Goal: Task Accomplishment & Management: Use online tool/utility

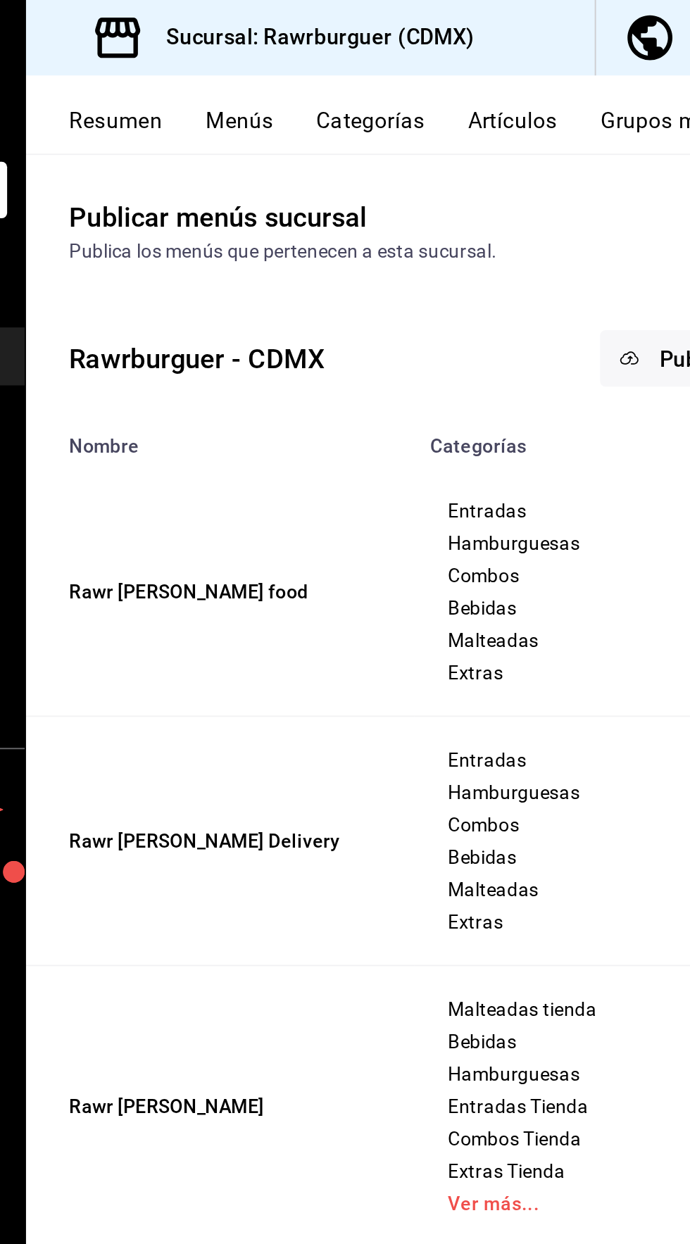
click at [297, 69] on button "Menús" at bounding box center [294, 68] width 35 height 24
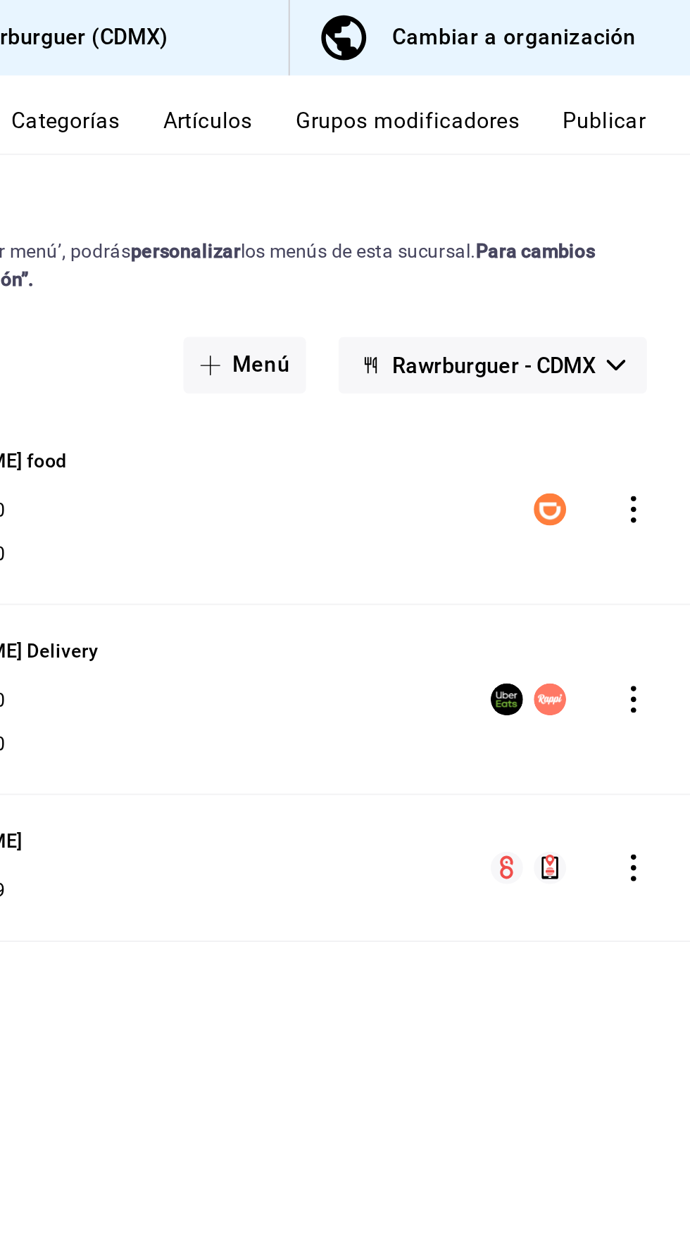
click at [659, 267] on icon "actions" at bounding box center [661, 266] width 14 height 14
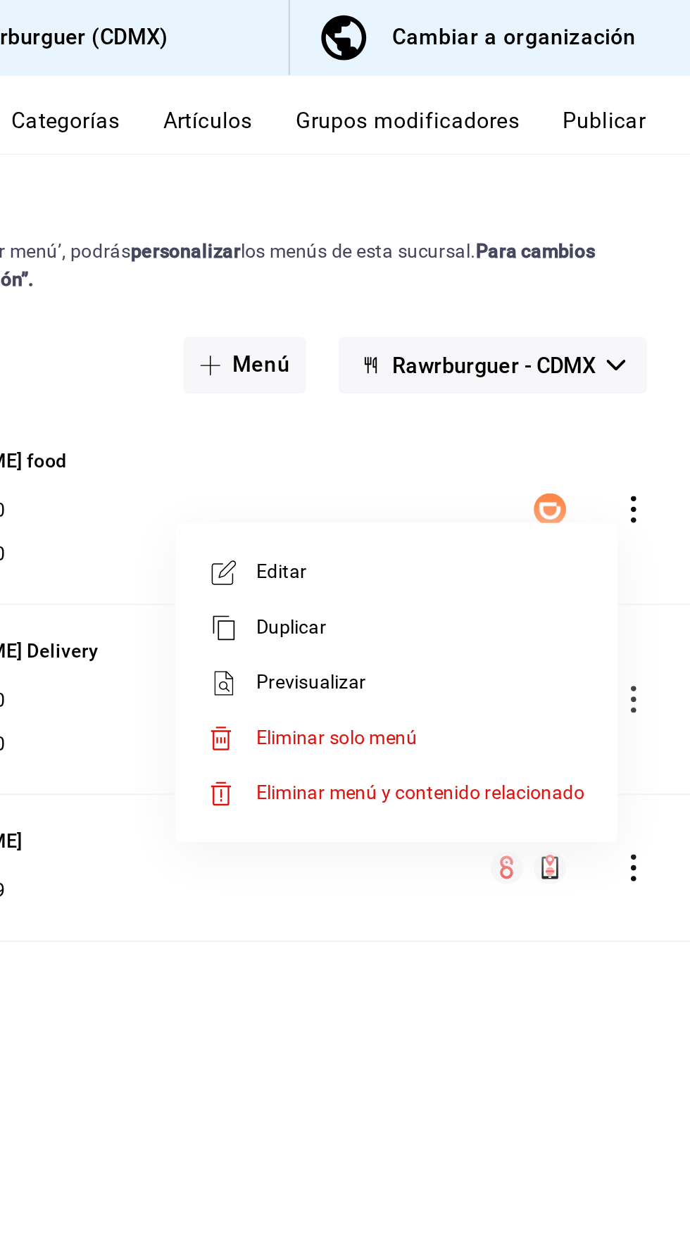
click at [574, 298] on span "Editar" at bounding box center [549, 299] width 172 height 15
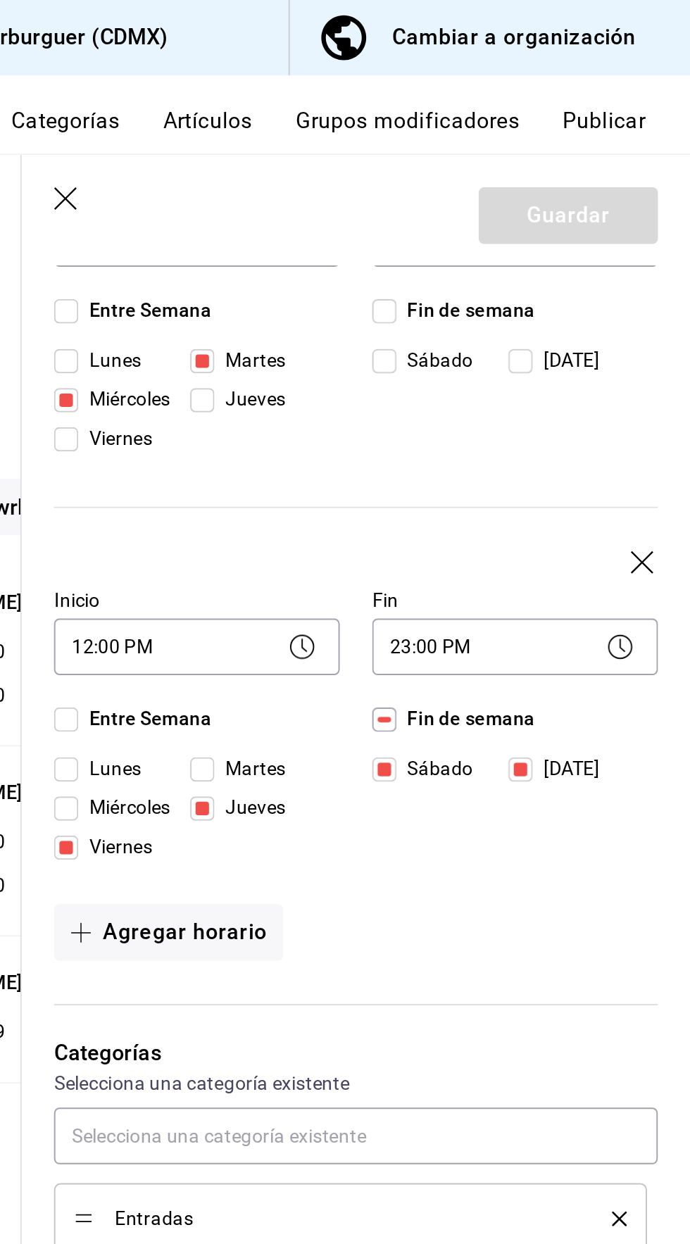
scroll to position [200, 0]
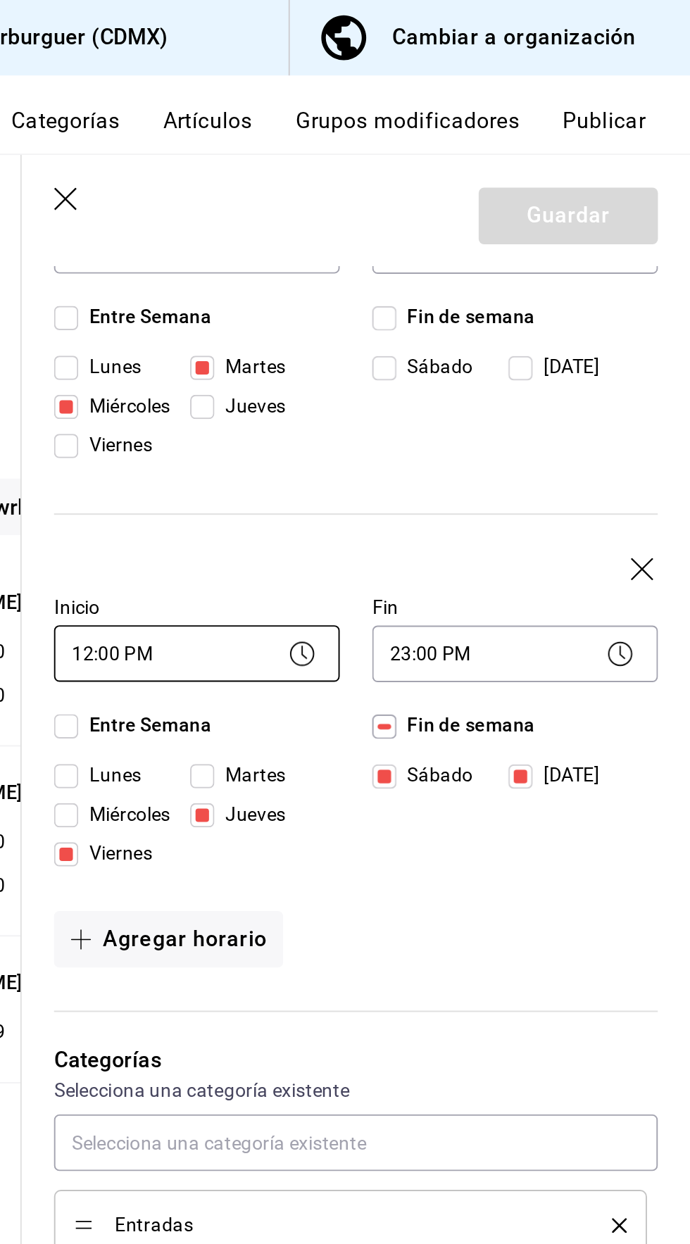
click at [423, 345] on body "Pregunta a Parrot AI Reportes Menú Configuración Personal Inventarios Facturaci…" at bounding box center [345, 622] width 690 height 1244
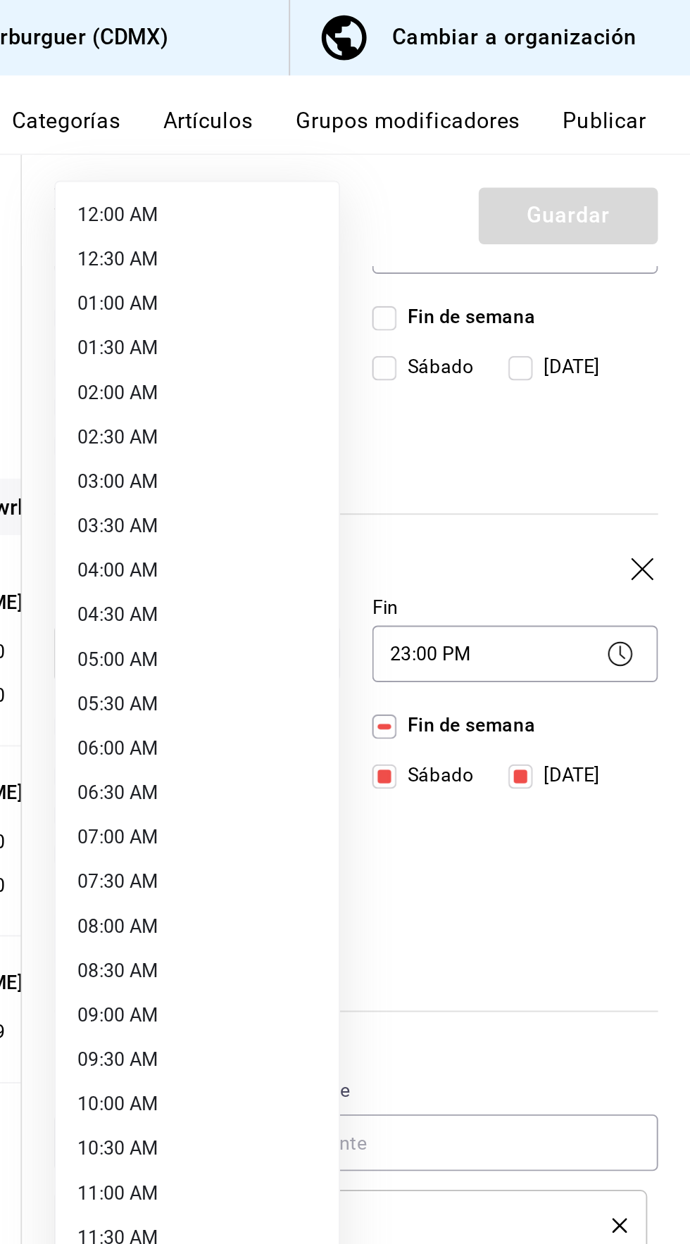
scroll to position [0, 0]
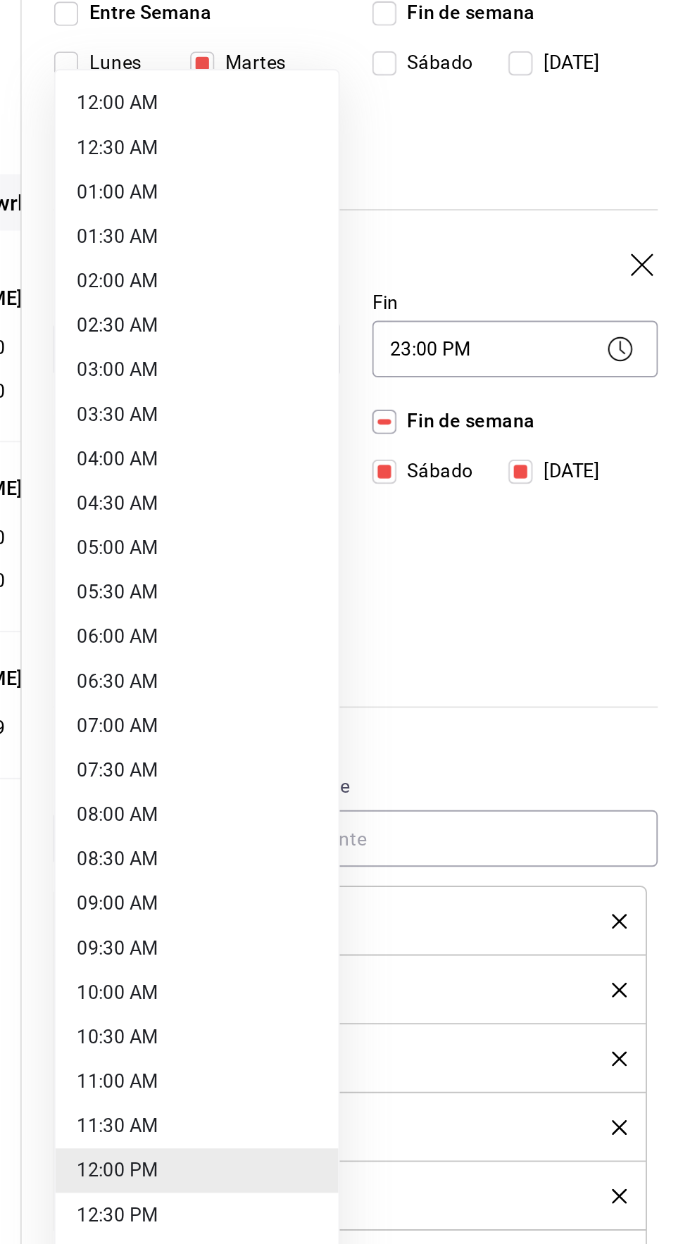
click at [437, 820] on li "13:00 PM" at bounding box center [432, 817] width 148 height 23
type input "13:00"
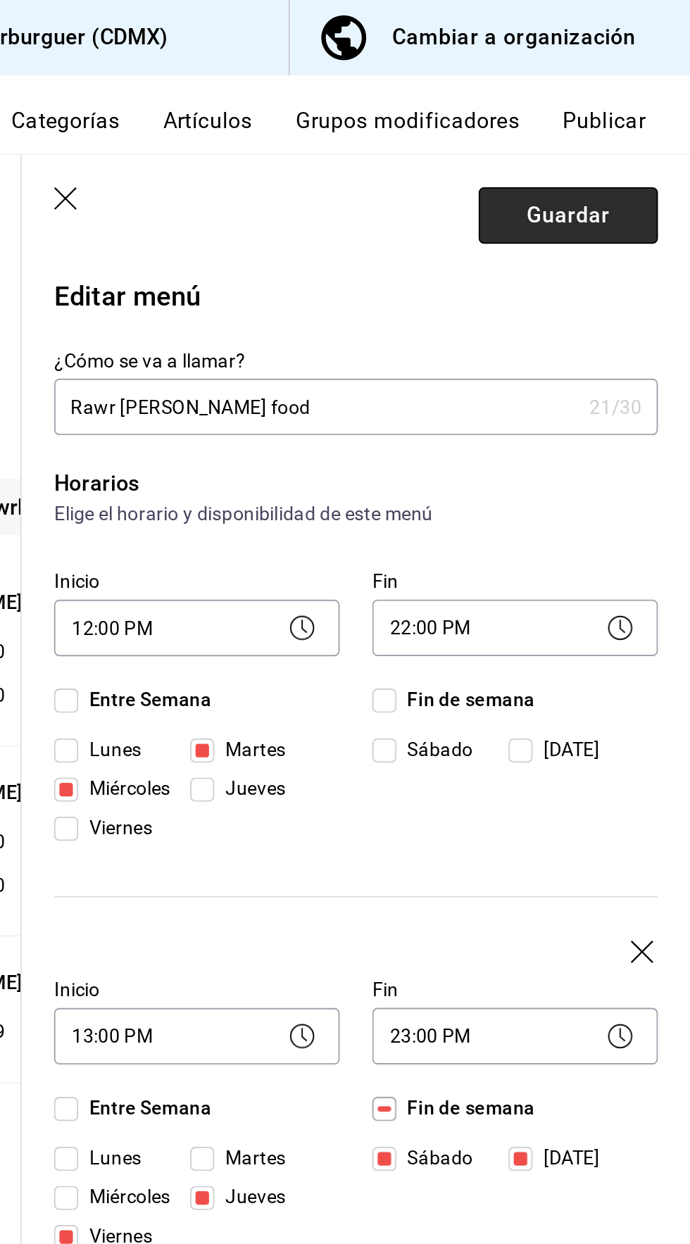
click at [638, 111] on button "Guardar" at bounding box center [627, 113] width 94 height 30
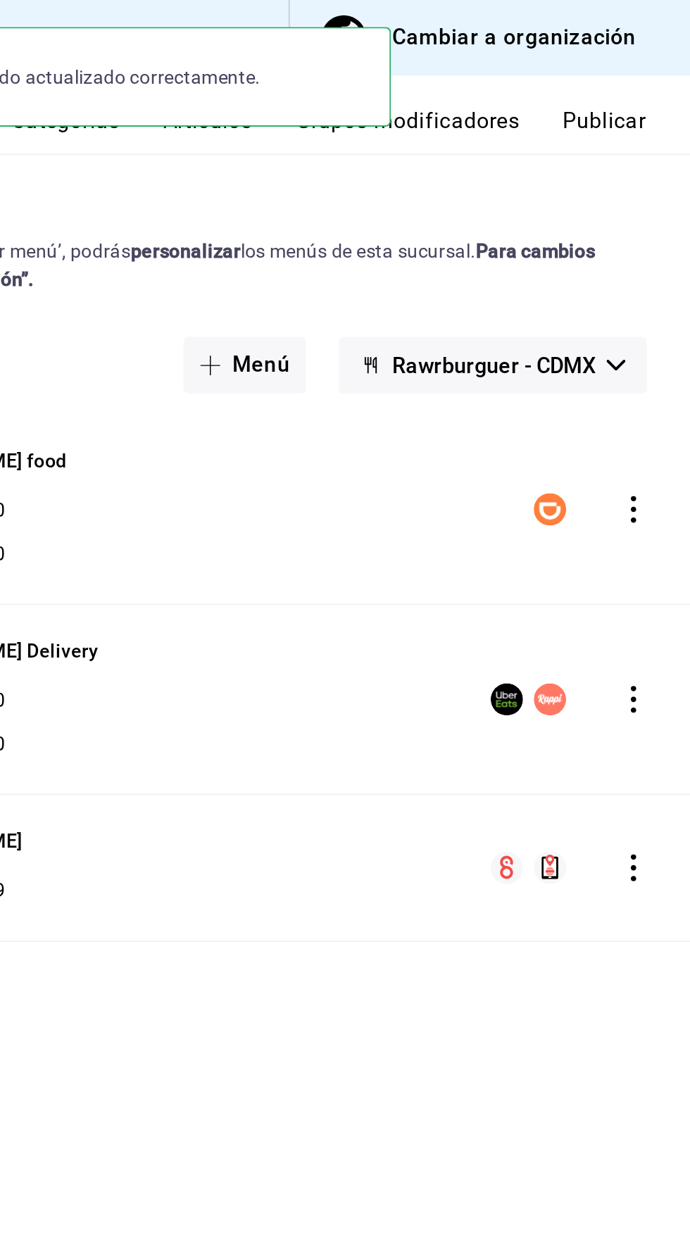
click at [660, 363] on icon "actions" at bounding box center [661, 365] width 14 height 14
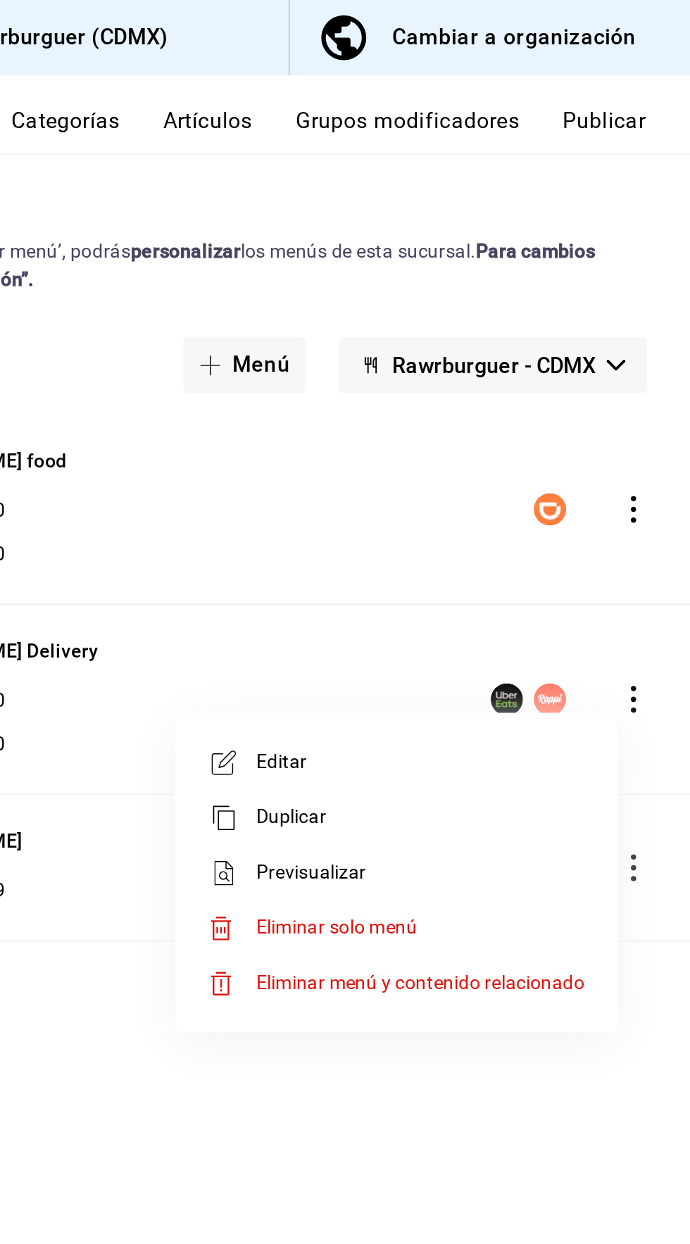
click at [483, 400] on span "Editar" at bounding box center [549, 398] width 172 height 15
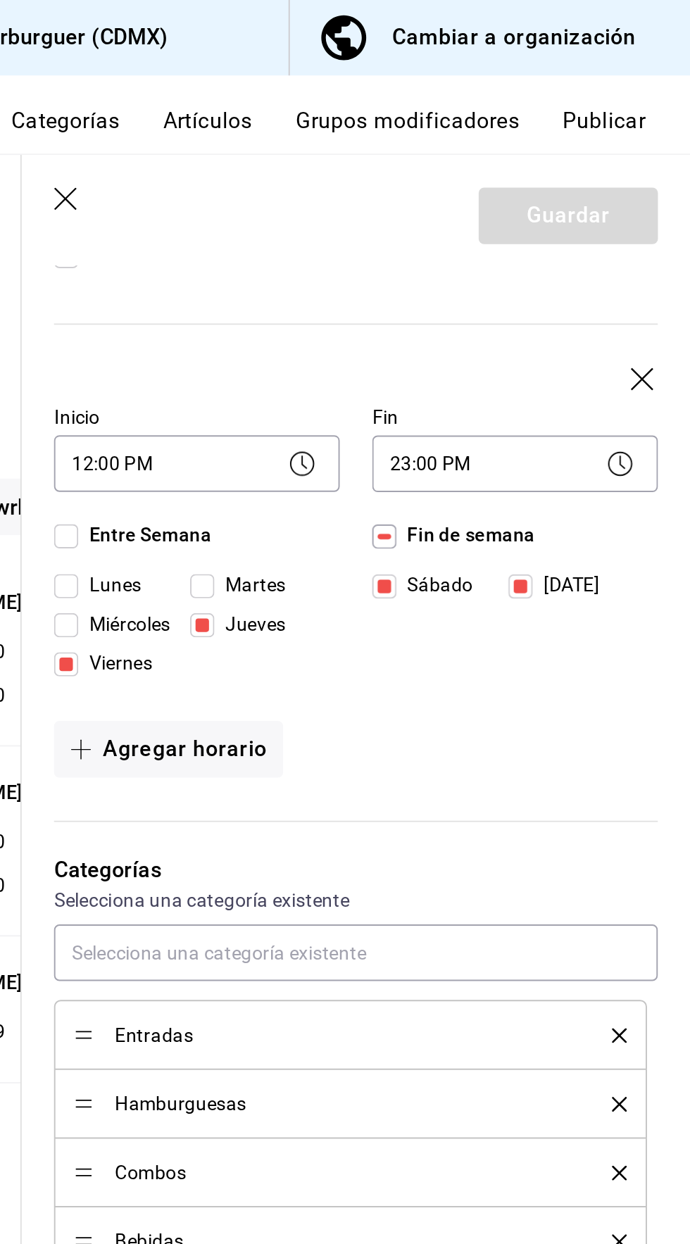
scroll to position [299, 0]
click at [371, 252] on body "Pregunta a Parrot AI Reportes Menú Configuración Personal Inventarios Facturaci…" at bounding box center [345, 622] width 690 height 1244
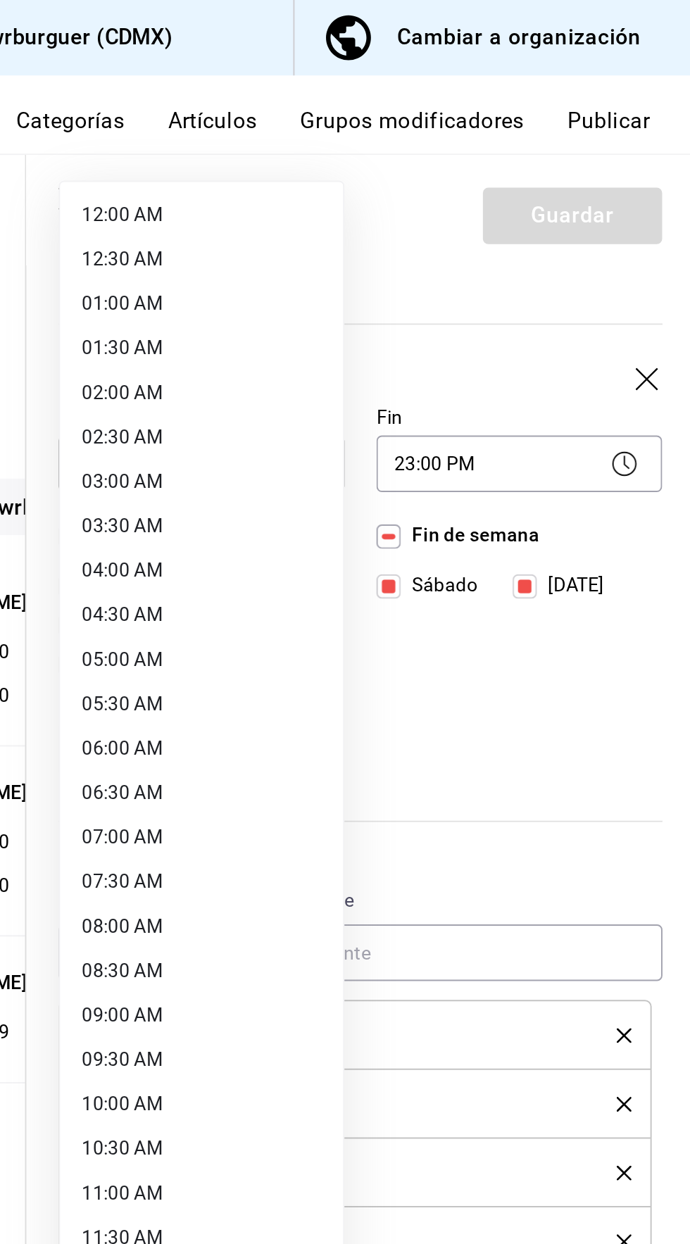
scroll to position [0, 0]
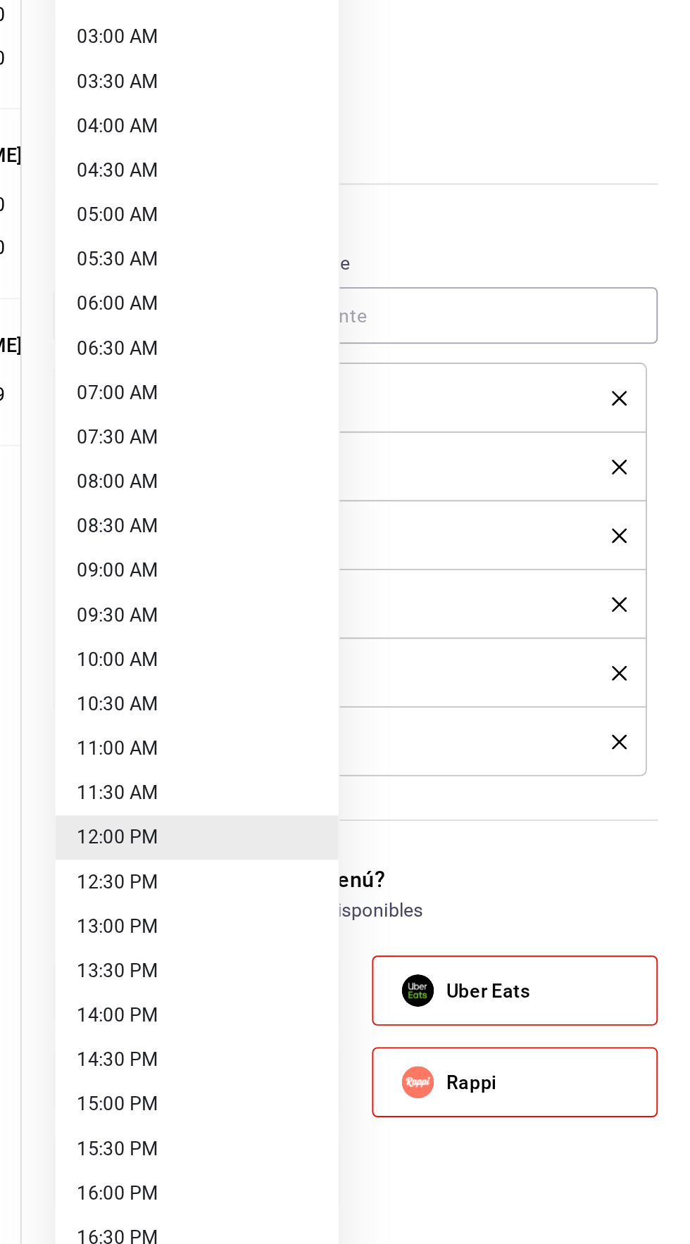
click at [392, 842] on li "13:30 PM" at bounding box center [432, 840] width 148 height 23
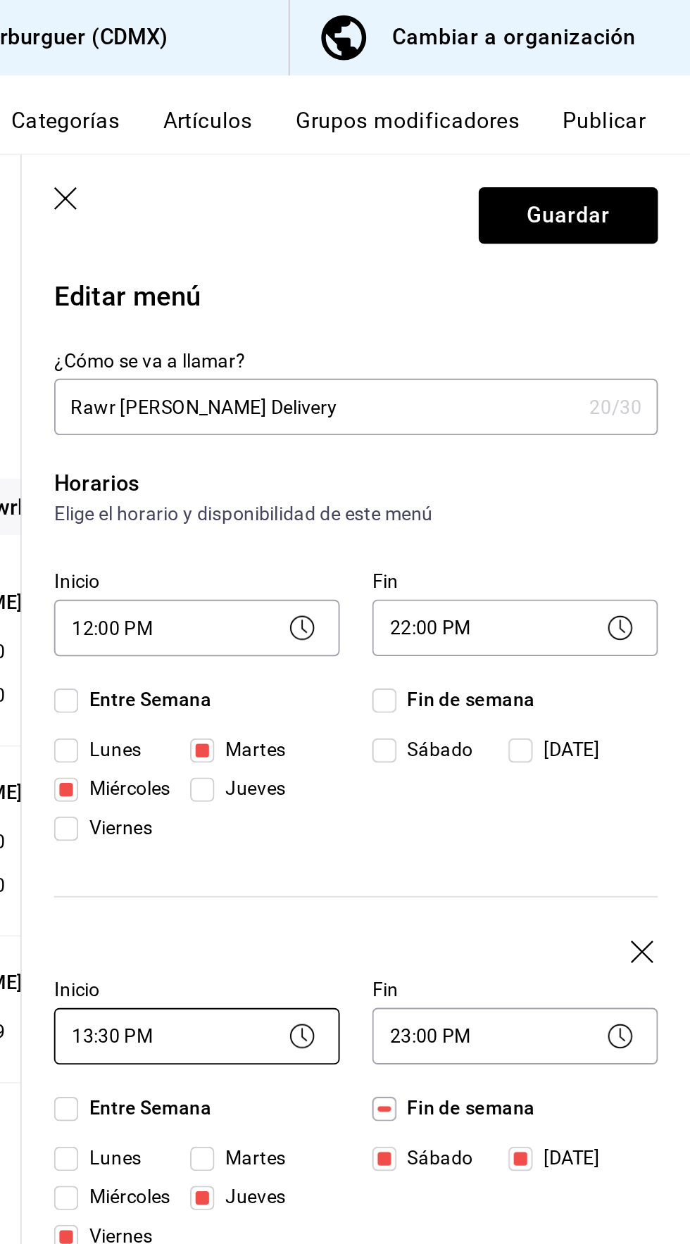
click at [425, 539] on body "Pregunta a Parrot AI Reportes Menú Configuración Personal Inventarios Facturaci…" at bounding box center [345, 622] width 690 height 1244
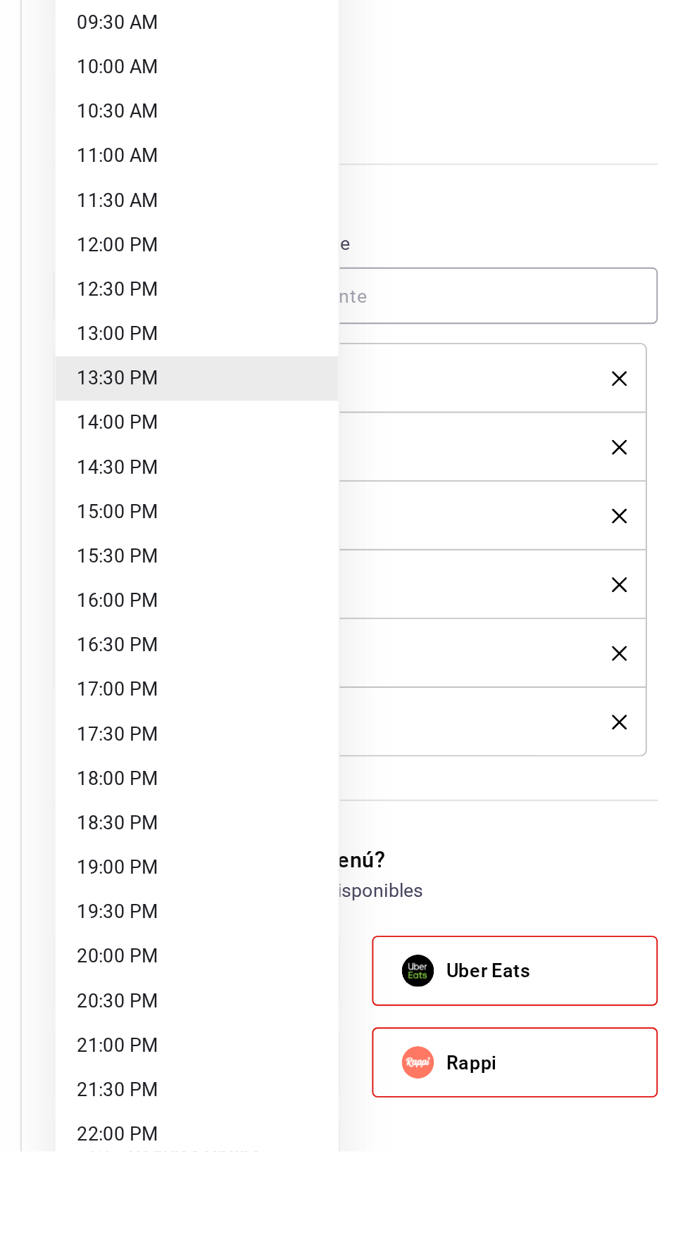
scroll to position [48, 0]
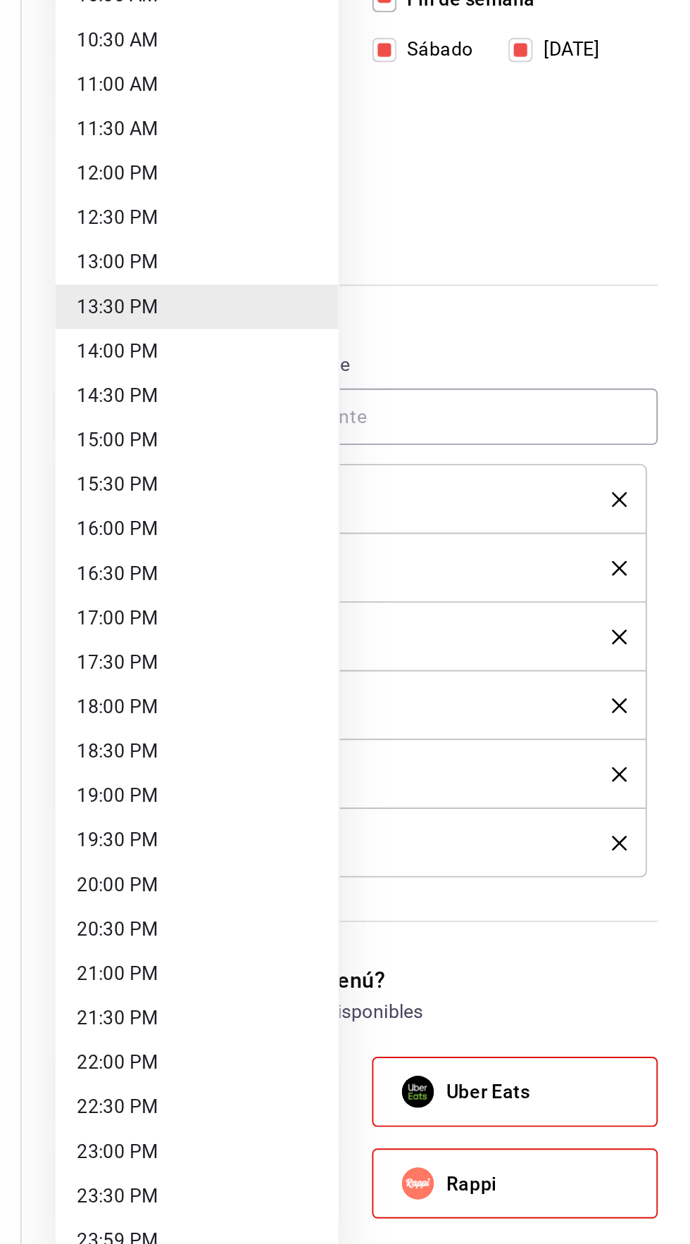
click at [436, 718] on li "13:00 PM" at bounding box center [432, 716] width 148 height 23
type input "13:00"
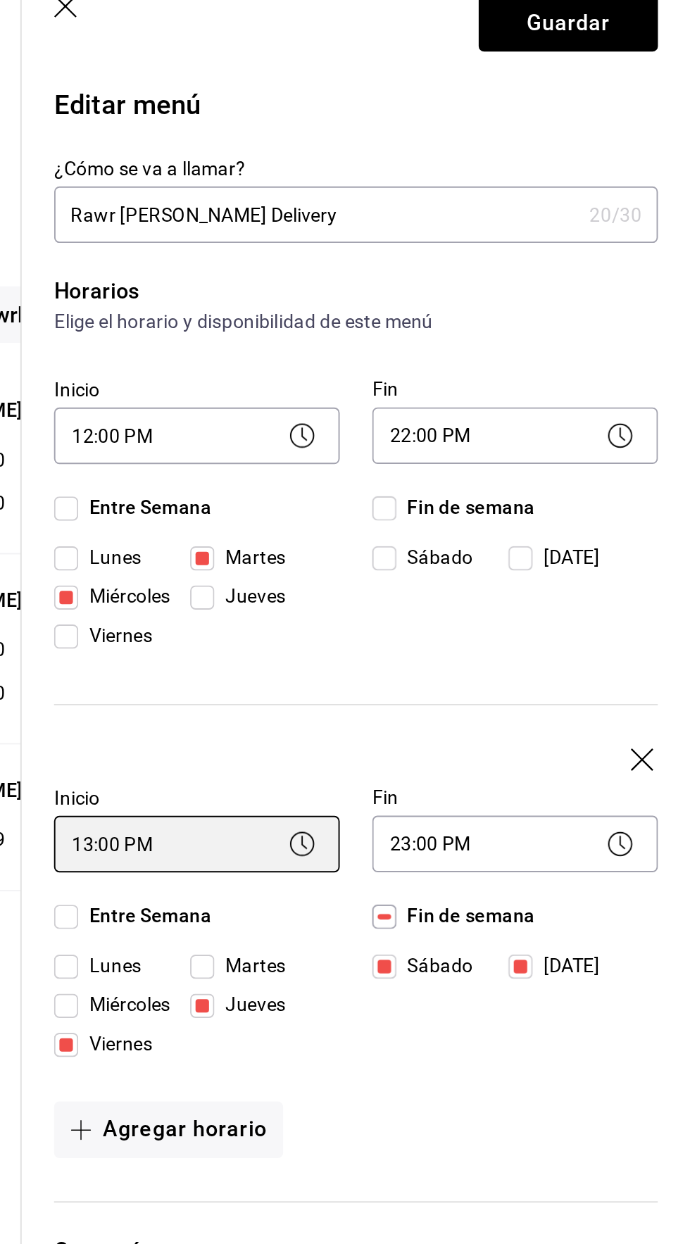
scroll to position [0, 0]
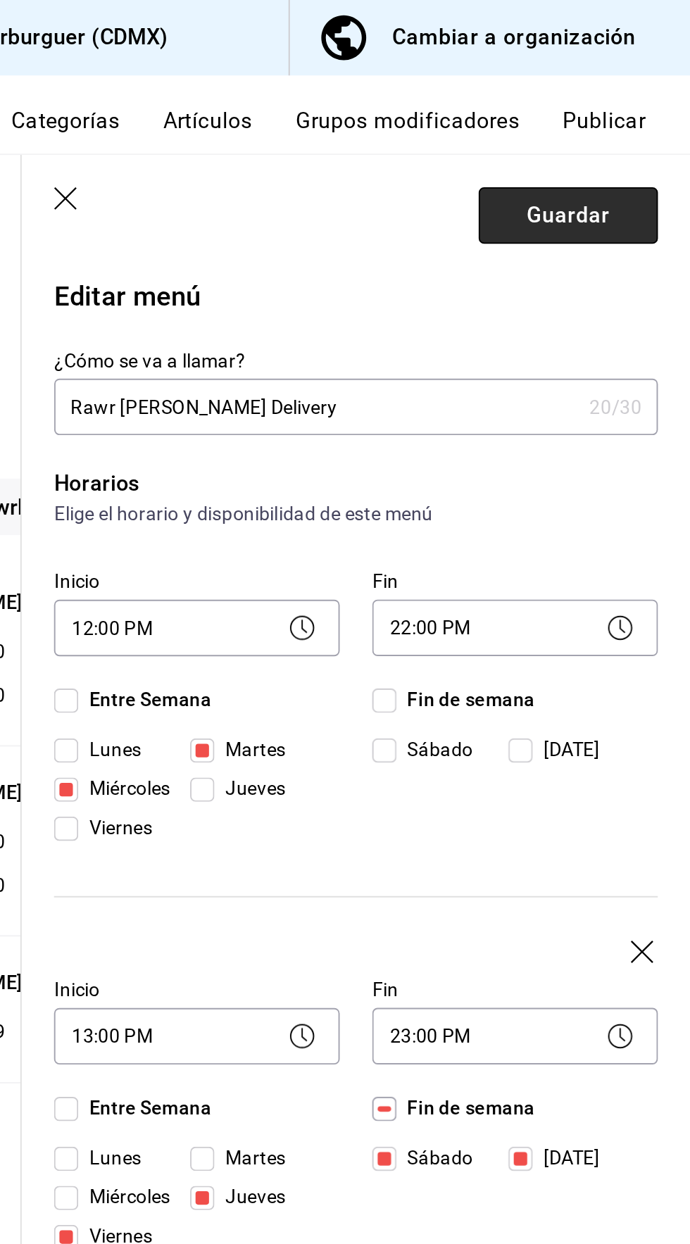
click at [632, 120] on button "Guardar" at bounding box center [627, 113] width 94 height 30
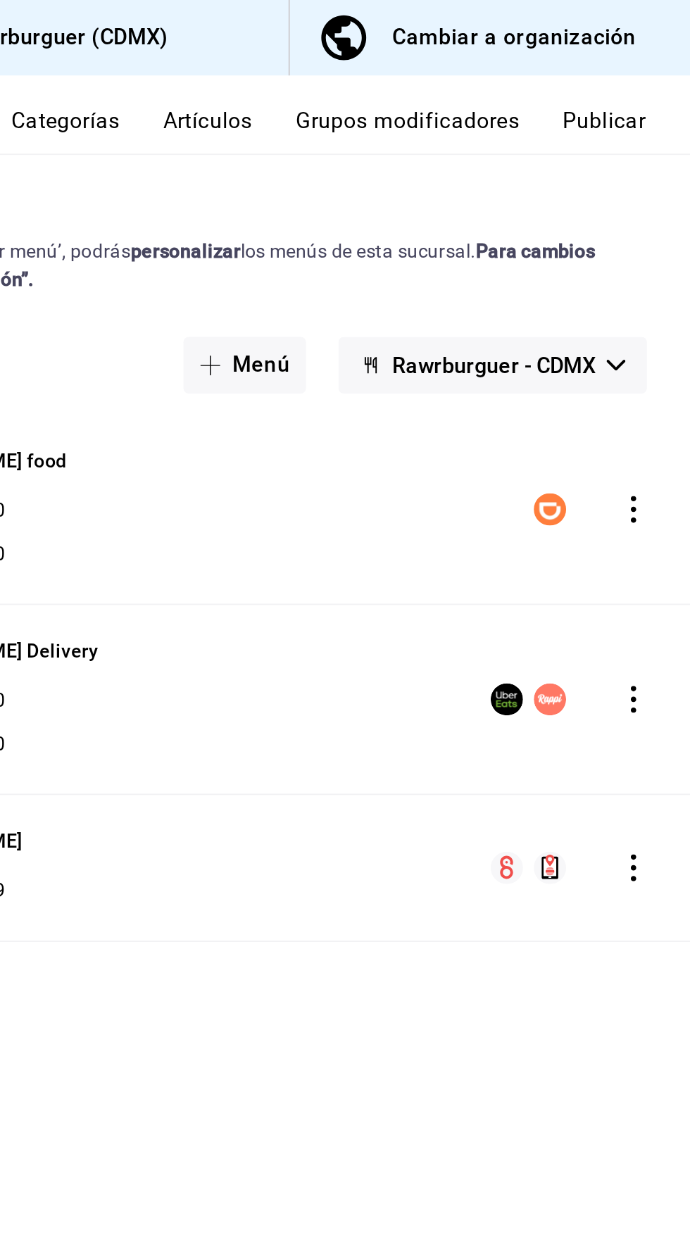
click at [656, 68] on button "Publicar" at bounding box center [645, 68] width 44 height 24
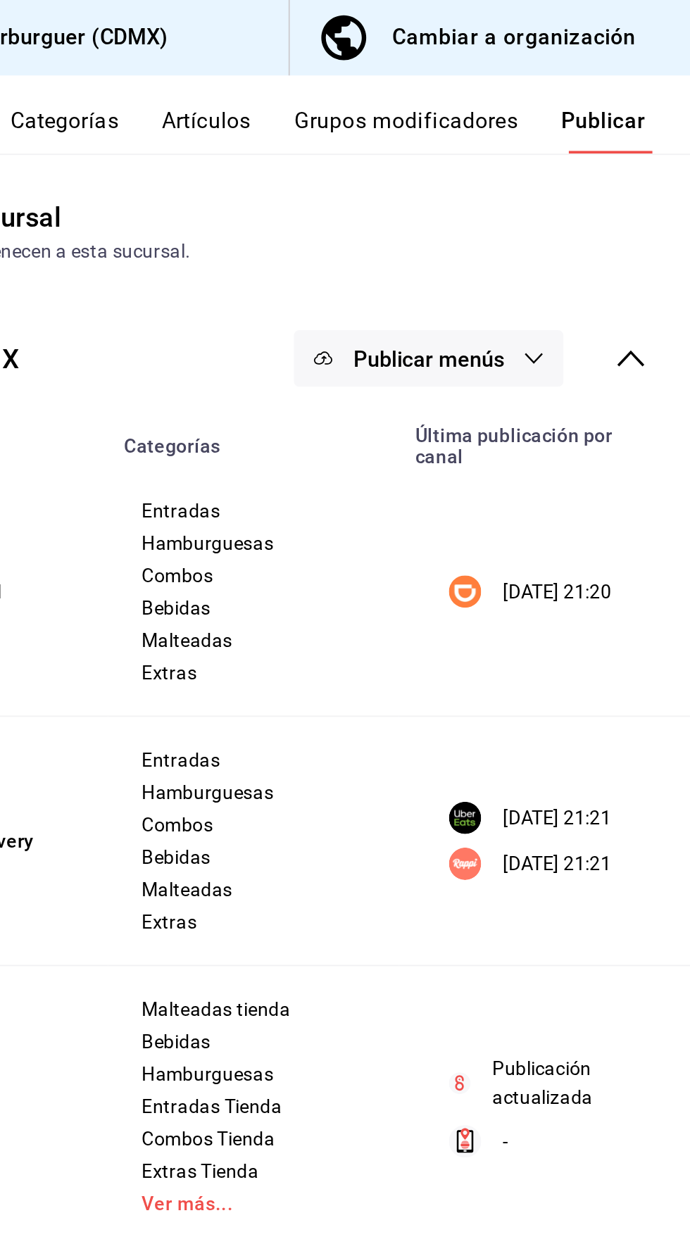
click at [599, 189] on button "Publicar menús" at bounding box center [553, 188] width 141 height 30
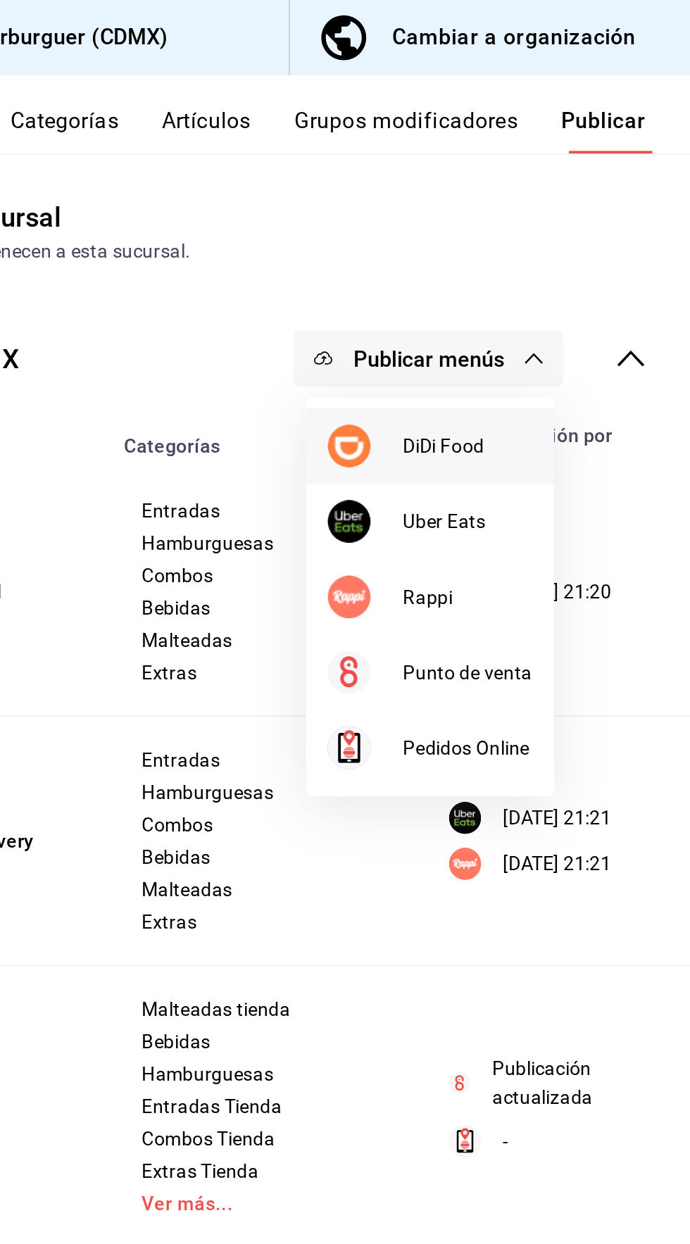
click at [571, 230] on span "DiDi Food" at bounding box center [574, 233] width 68 height 15
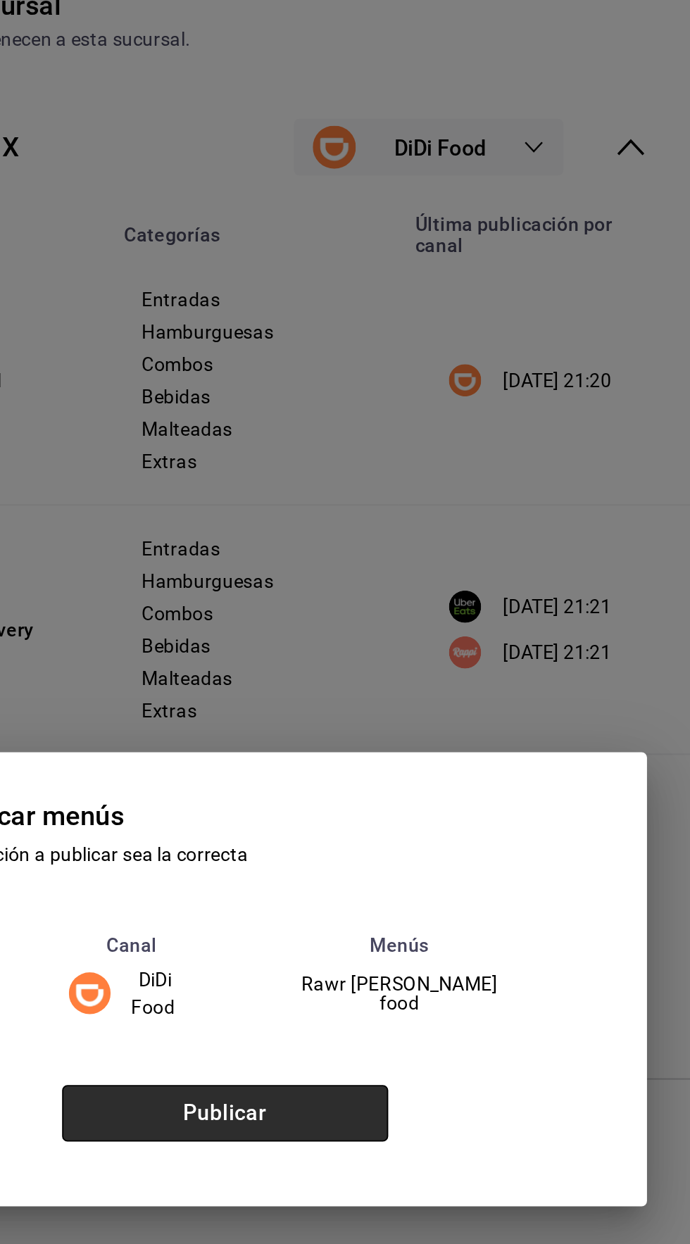
click at [470, 707] on button "Publicar" at bounding box center [447, 692] width 170 height 30
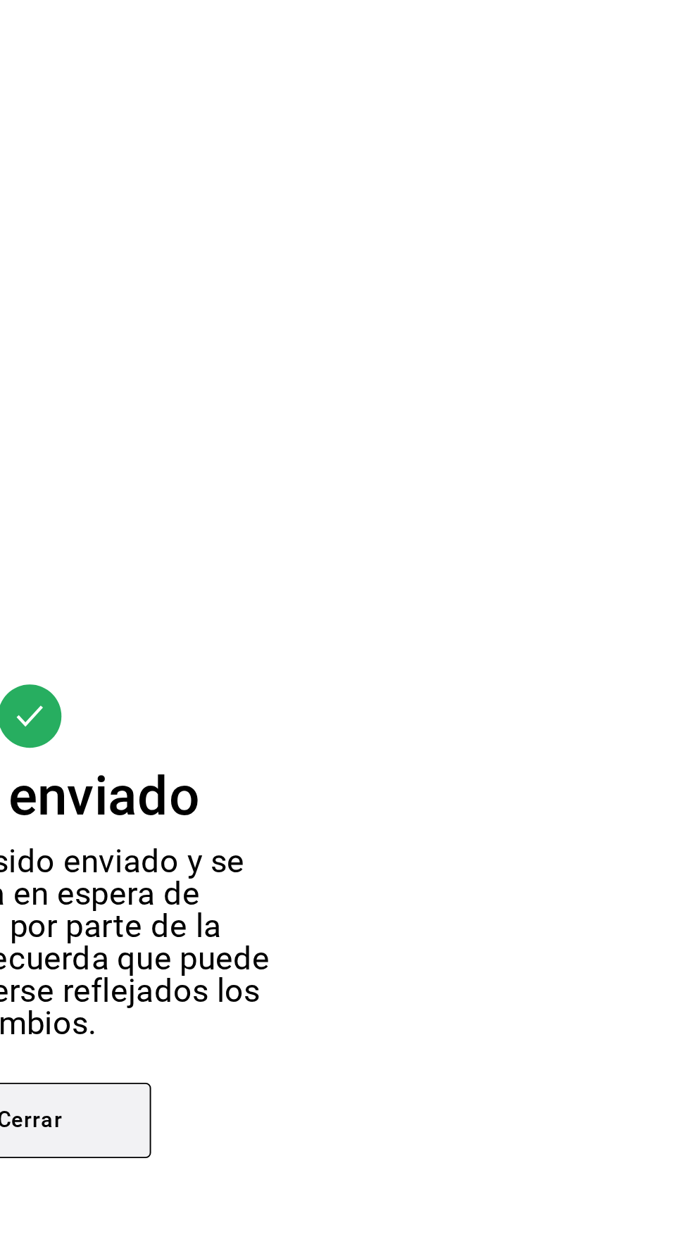
click at [375, 746] on button "Cerrar" at bounding box center [345, 726] width 127 height 39
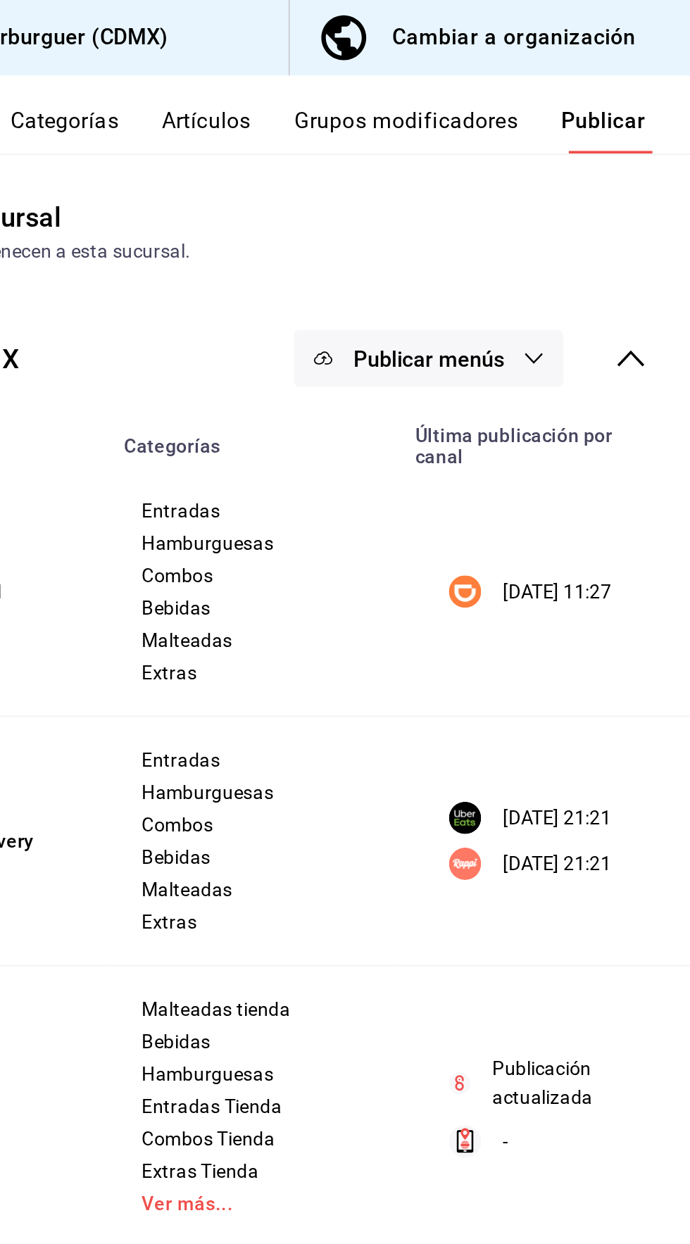
click at [597, 187] on button "Publicar menús" at bounding box center [553, 188] width 141 height 30
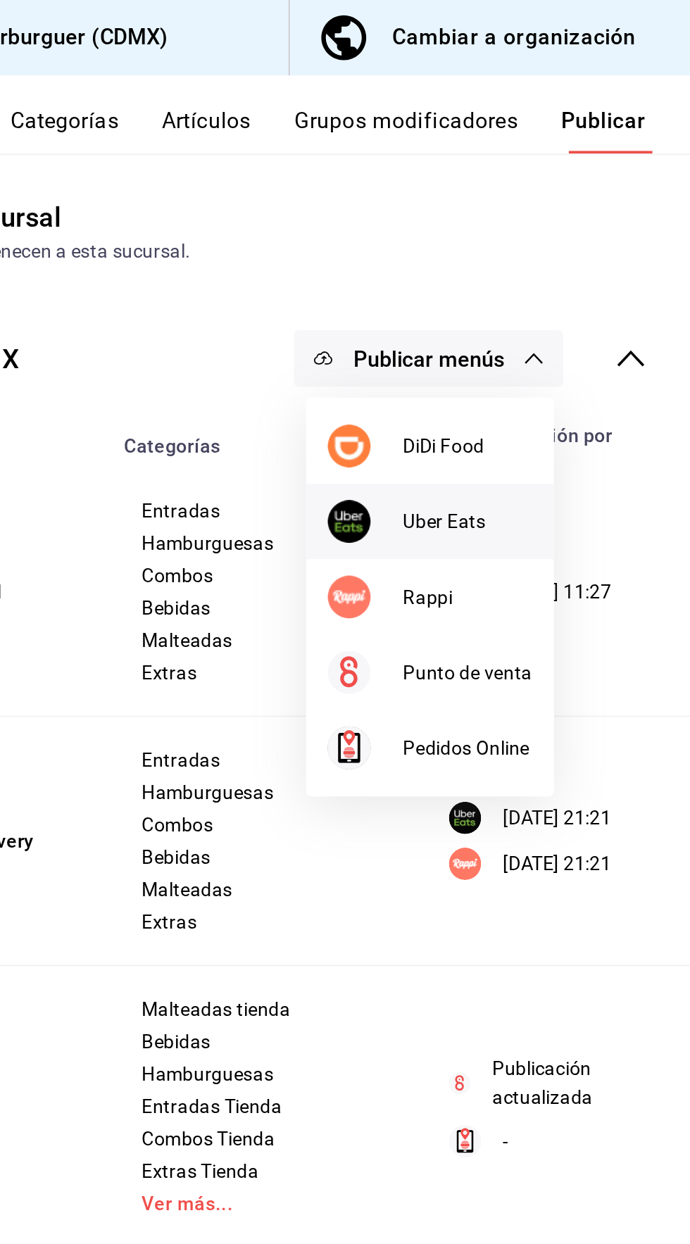
click at [580, 272] on span "Uber Eats" at bounding box center [574, 272] width 68 height 15
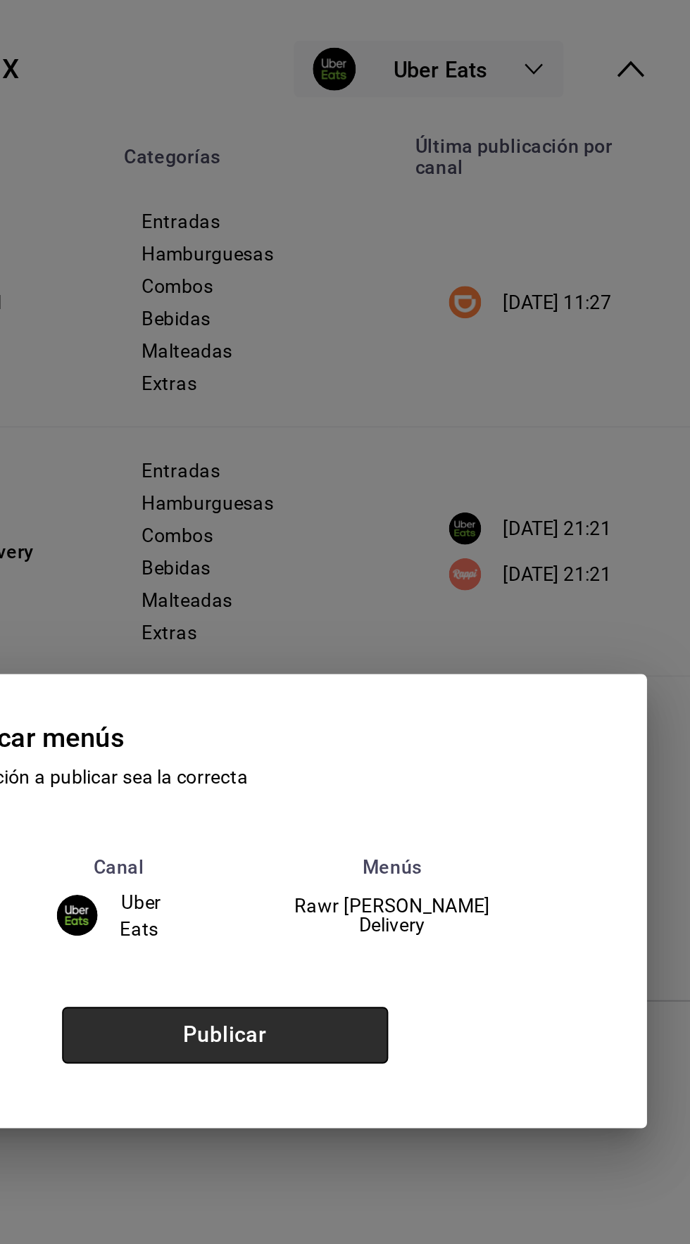
click at [469, 707] on button "Publicar" at bounding box center [447, 692] width 170 height 30
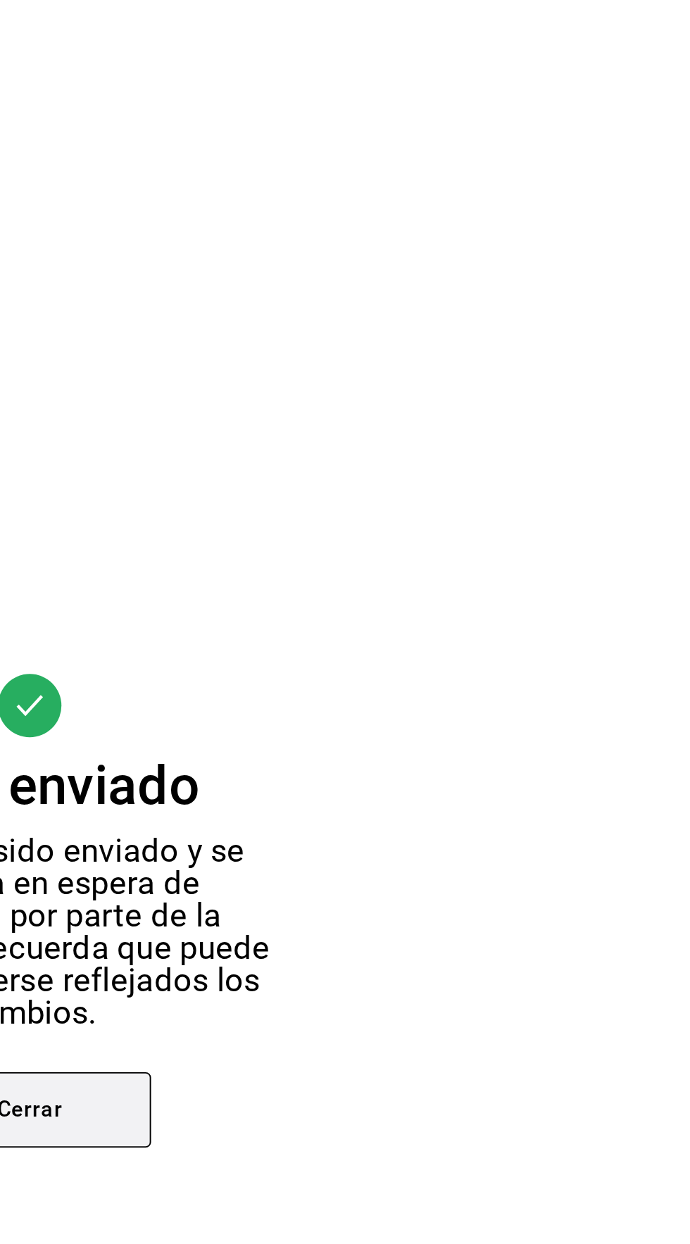
click at [385, 746] on button "Cerrar" at bounding box center [345, 726] width 127 height 39
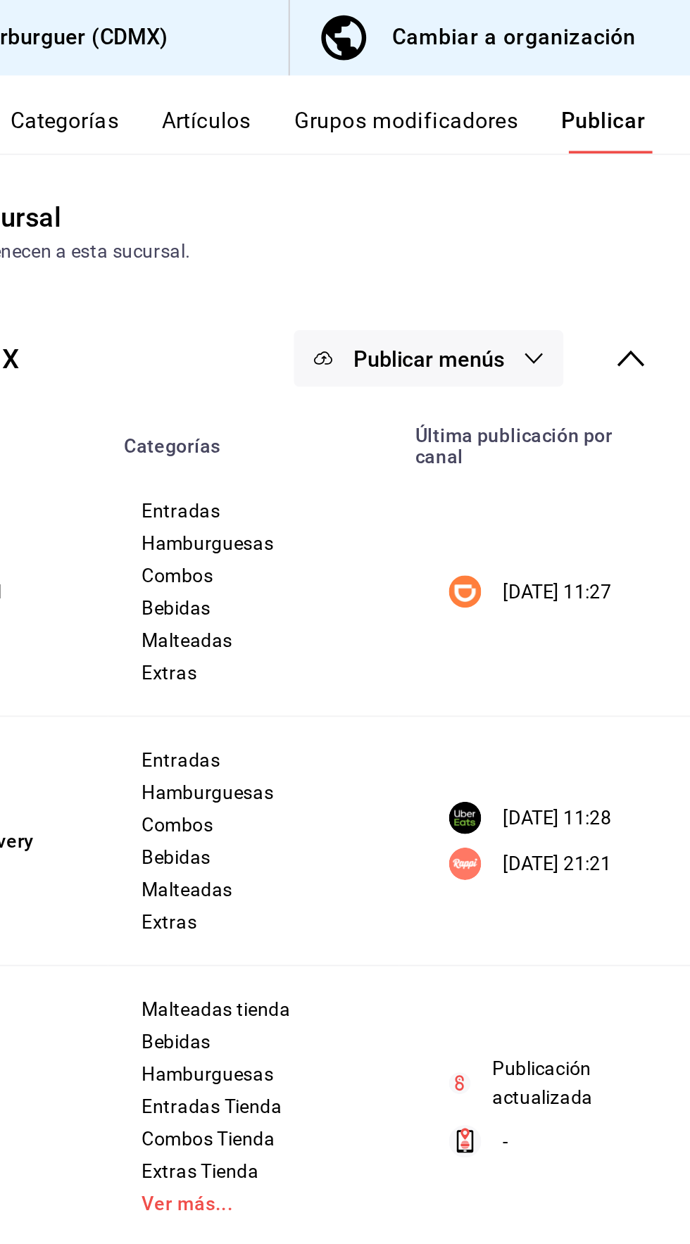
click at [601, 192] on button "Publicar menús" at bounding box center [553, 188] width 141 height 30
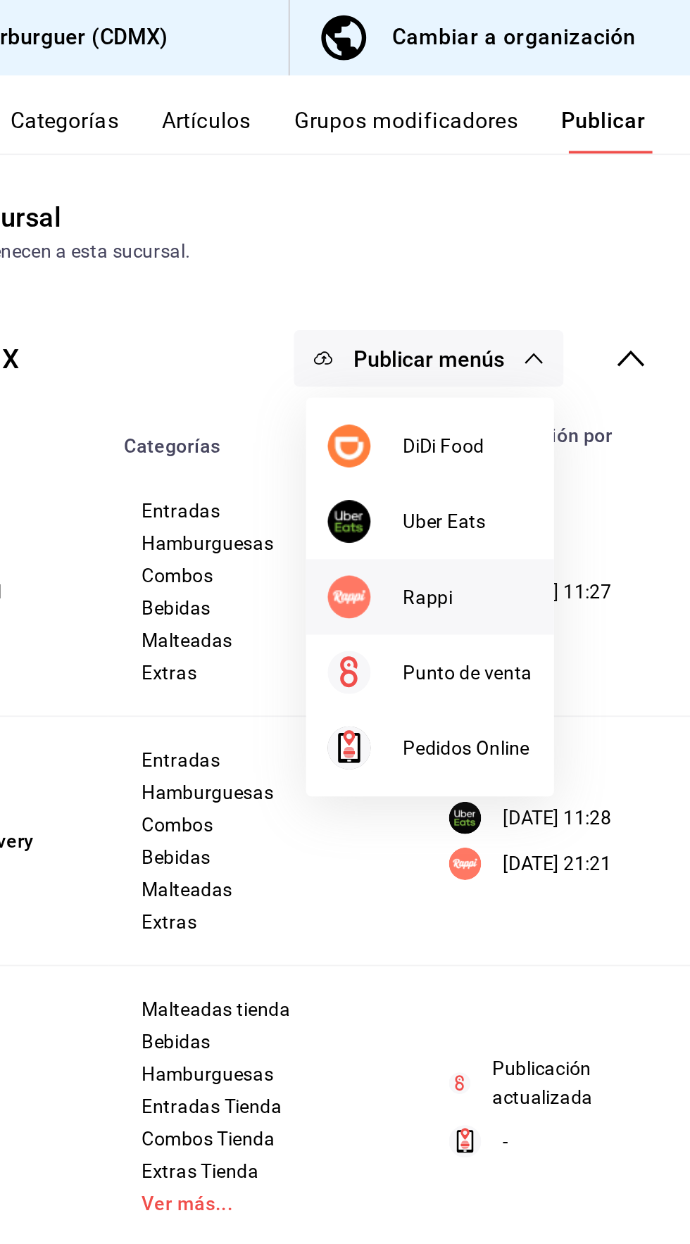
click at [580, 306] on span "Rappi" at bounding box center [574, 312] width 68 height 15
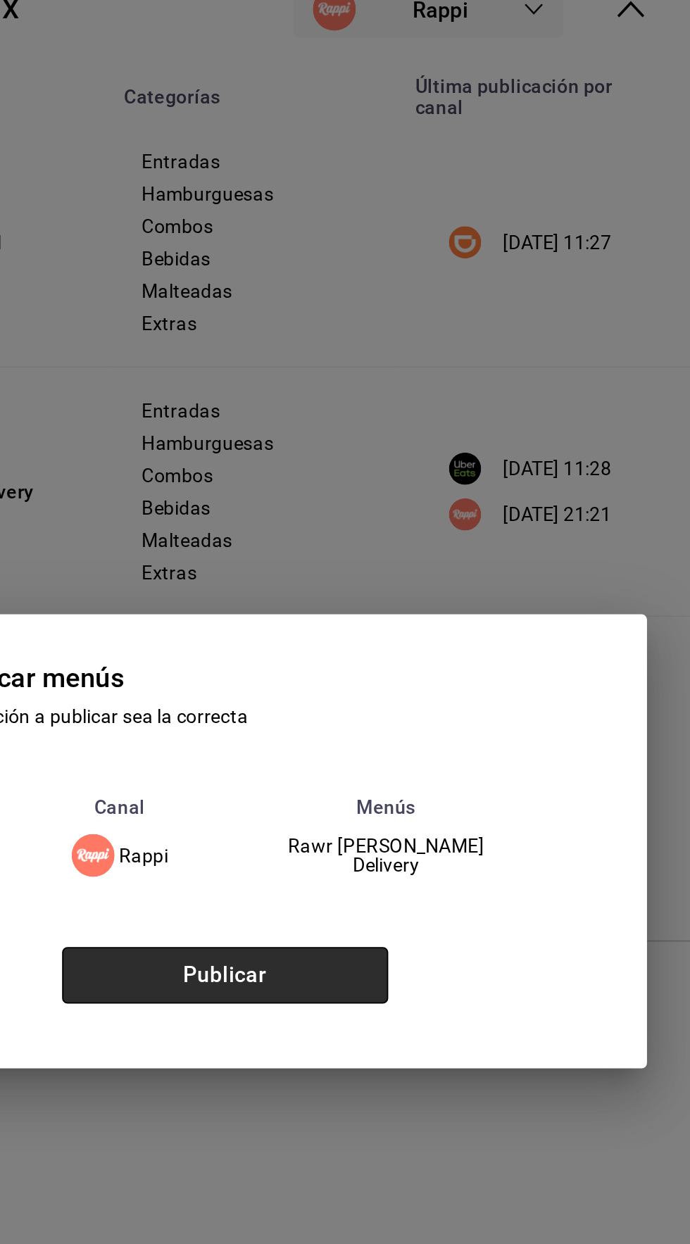
click at [487, 707] on button "Publicar" at bounding box center [447, 692] width 170 height 30
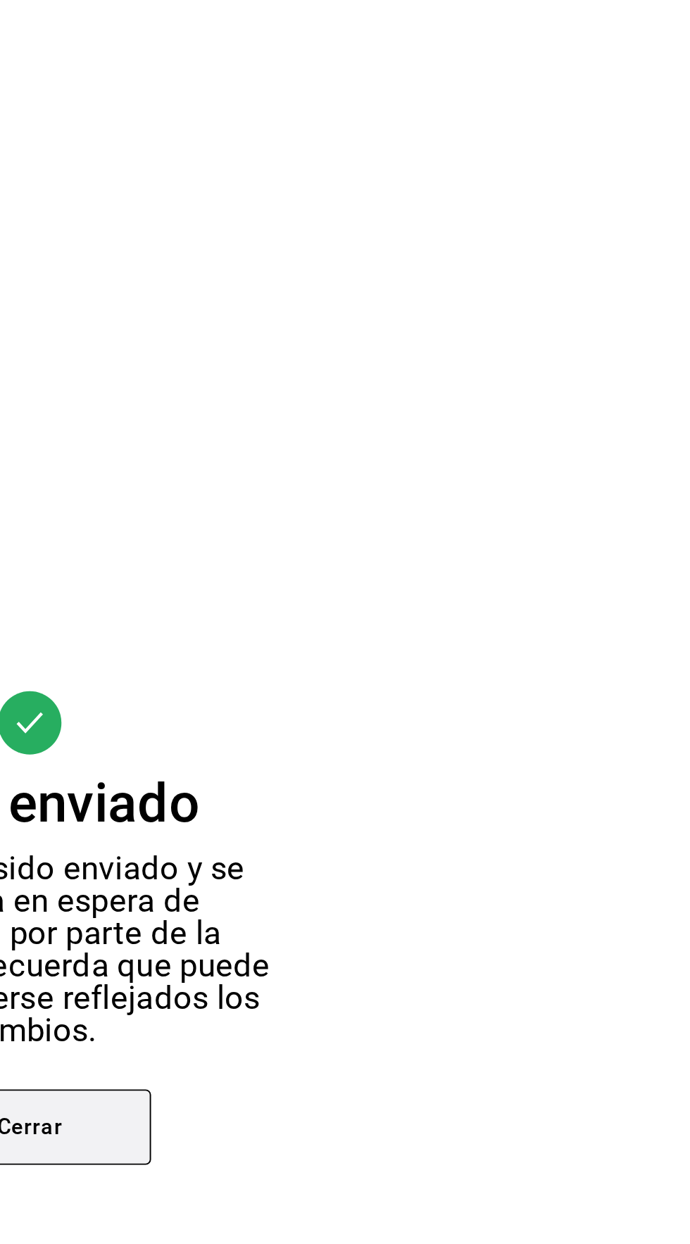
click at [385, 746] on button "Cerrar" at bounding box center [345, 726] width 127 height 39
